Goal: Task Accomplishment & Management: Manage account settings

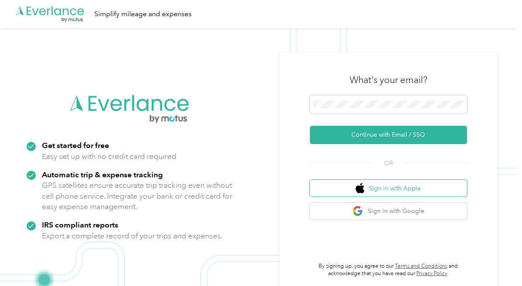
click at [421, 187] on button "Sign in with Apple" at bounding box center [388, 188] width 157 height 17
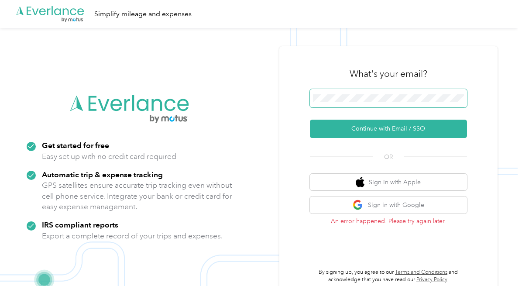
click at [381, 102] on span at bounding box center [388, 98] width 157 height 18
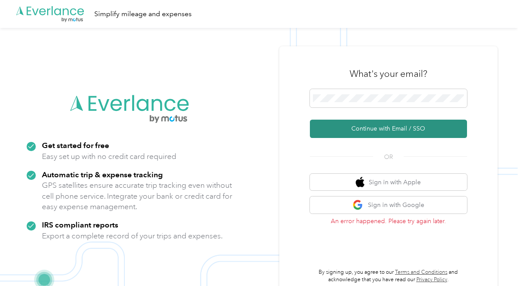
click at [373, 124] on button "Continue with Email / SSO" at bounding box center [388, 129] width 157 height 18
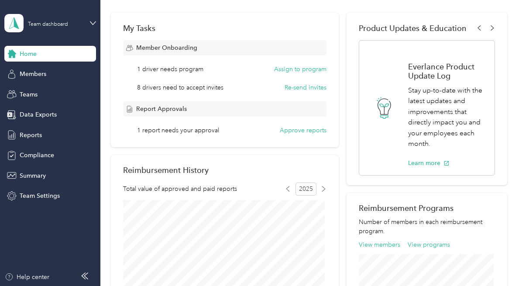
scroll to position [70, 0]
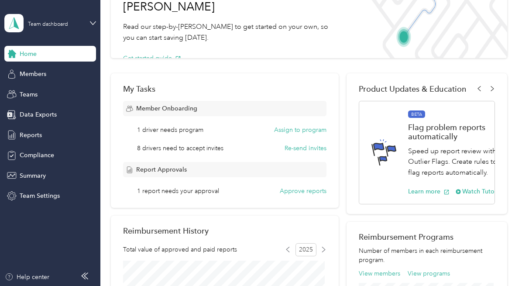
click at [205, 145] on span "8 drivers need to accept invites" at bounding box center [180, 147] width 86 height 9
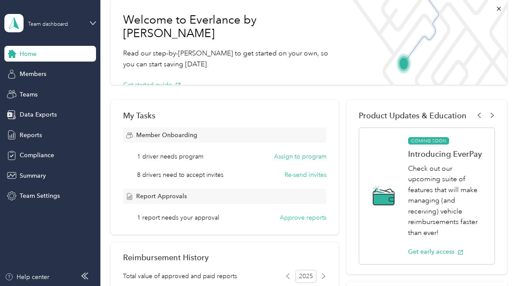
scroll to position [0, 0]
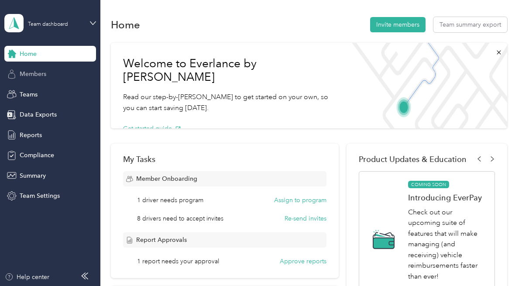
click at [65, 78] on div "Members" at bounding box center [50, 74] width 92 height 16
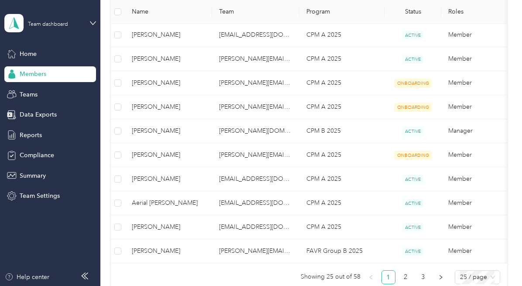
scroll to position [605, 0]
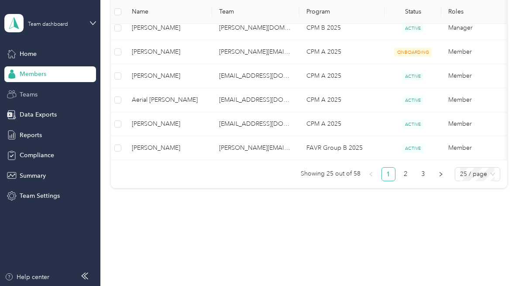
click at [31, 96] on span "Teams" at bounding box center [29, 94] width 18 height 9
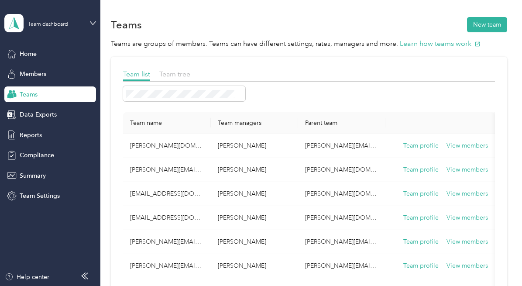
click at [57, 124] on div "Home Members Teams Data Exports Reports Compliance Summary Team Settings" at bounding box center [50, 125] width 92 height 158
click at [56, 115] on div "Data Exports" at bounding box center [50, 115] width 92 height 16
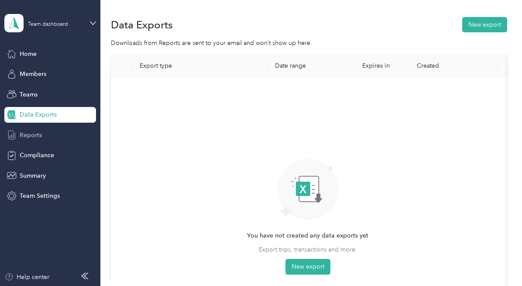
click at [44, 136] on div "Reports" at bounding box center [50, 135] width 92 height 16
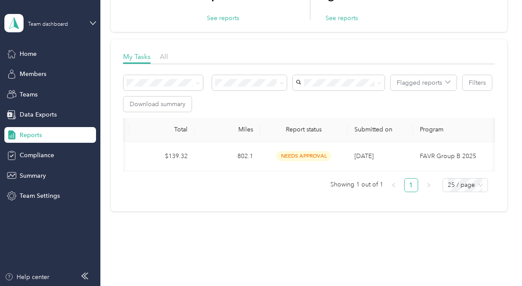
scroll to position [0, 195]
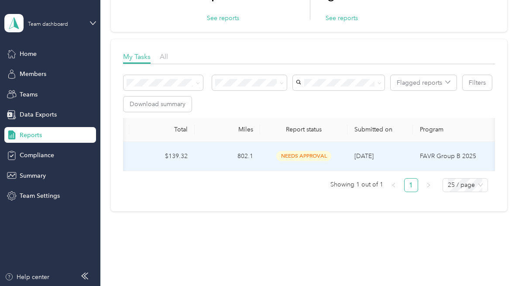
click at [316, 156] on span "needs approval" at bounding box center [303, 156] width 55 height 10
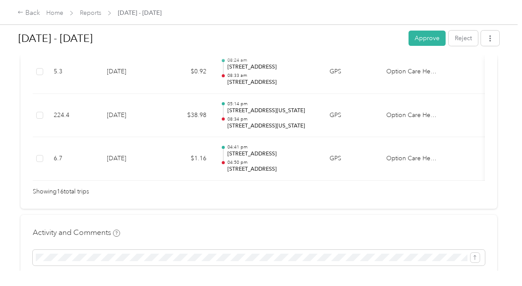
scroll to position [785, 0]
